Goal: Understand process/instructions: Learn how to perform a task or action

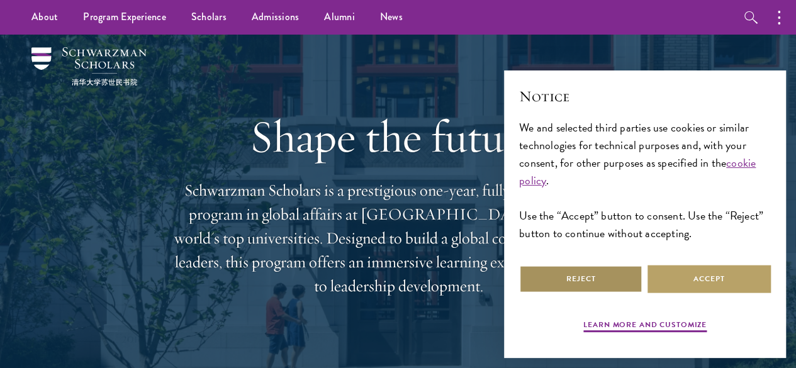
click at [585, 278] on button "Reject" at bounding box center [580, 279] width 123 height 28
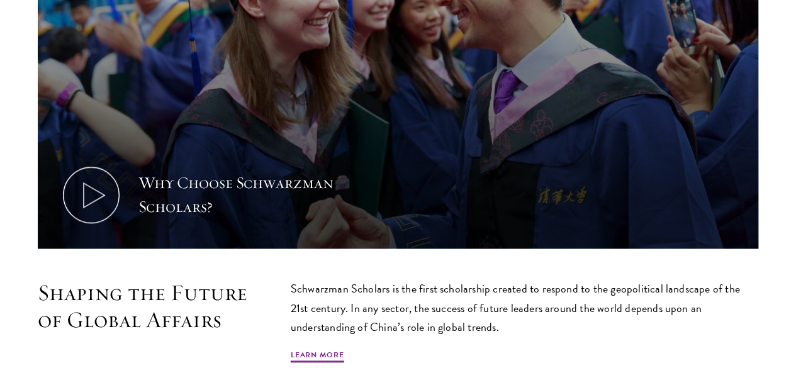
scroll to position [540, 0]
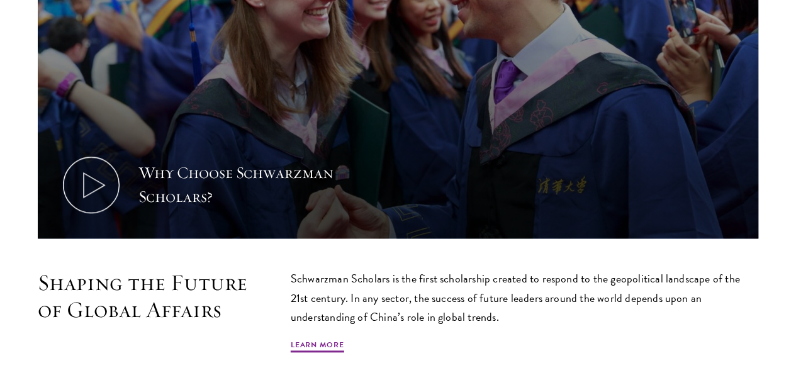
drag, startPoint x: 792, startPoint y: 80, endPoint x: 787, endPoint y: 96, distance: 16.9
click at [787, 96] on section "Why Choose Schwarzman Scholars? Shaping the Future of Global Affairs Schwarzman…" at bounding box center [398, 106] width 796 height 546
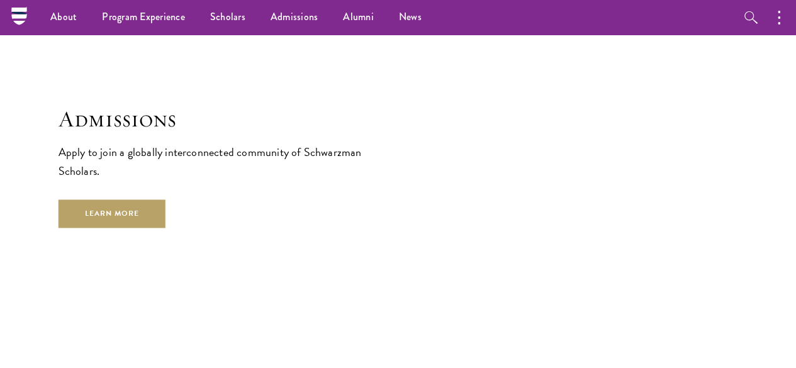
scroll to position [1940, 0]
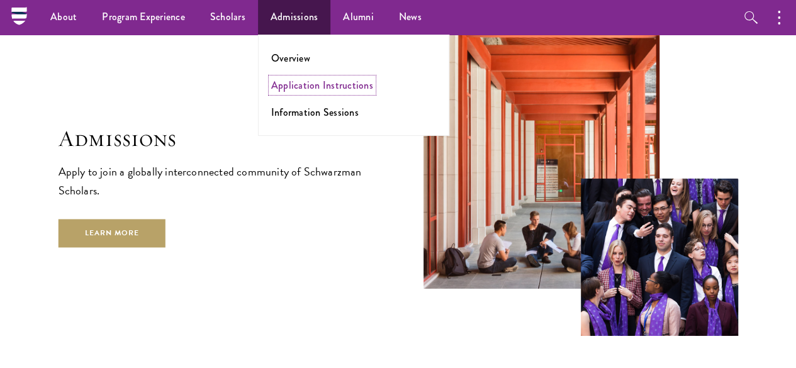
click at [305, 81] on link "Application Instructions" at bounding box center [322, 85] width 102 height 14
